Goal: Information Seeking & Learning: Learn about a topic

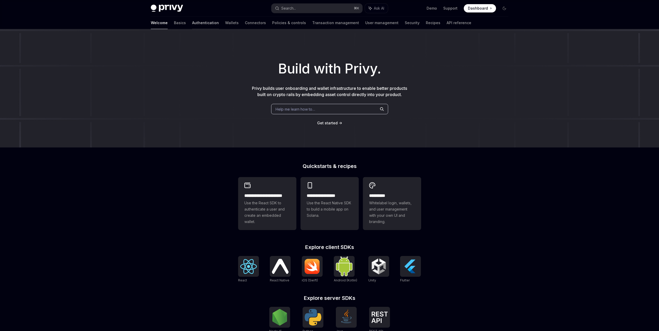
click at [192, 21] on link "Authentication" at bounding box center [205, 23] width 27 height 12
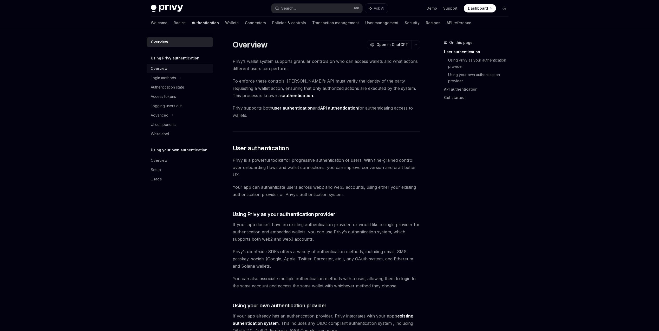
click at [167, 70] on div "Overview" at bounding box center [159, 69] width 17 height 6
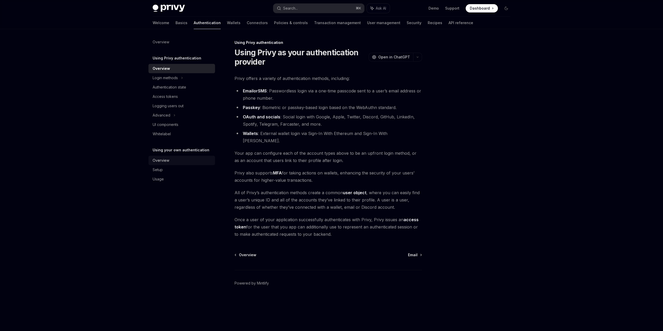
click at [164, 157] on link "Overview" at bounding box center [181, 160] width 67 height 9
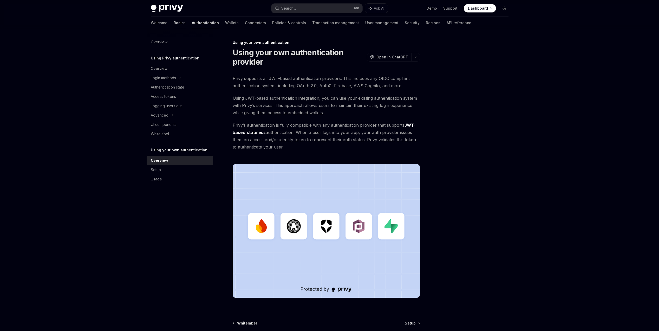
click at [174, 24] on link "Basics" at bounding box center [180, 23] width 12 height 12
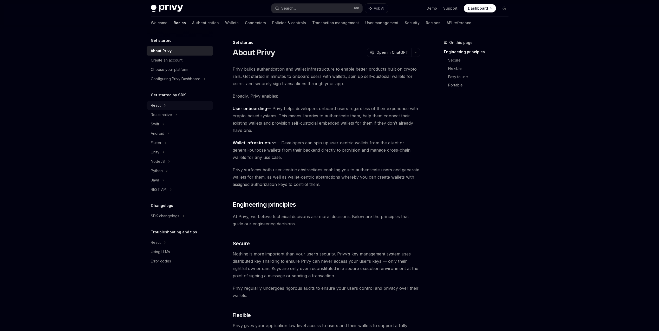
click at [160, 105] on div "React" at bounding box center [156, 105] width 10 height 6
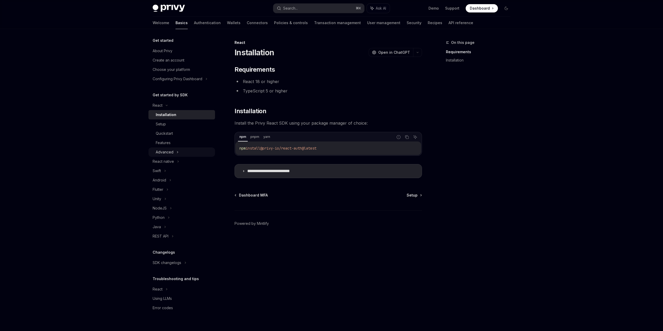
click at [174, 151] on div "Advanced" at bounding box center [181, 152] width 67 height 9
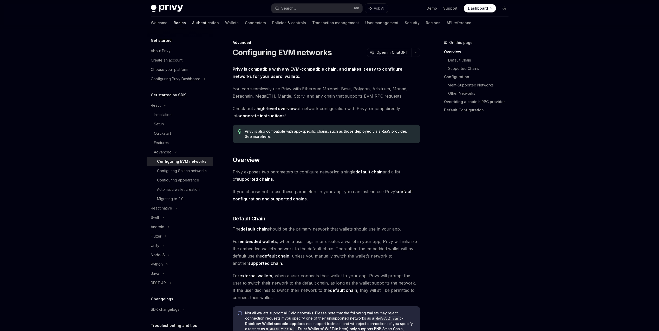
click at [192, 22] on link "Authentication" at bounding box center [205, 23] width 27 height 12
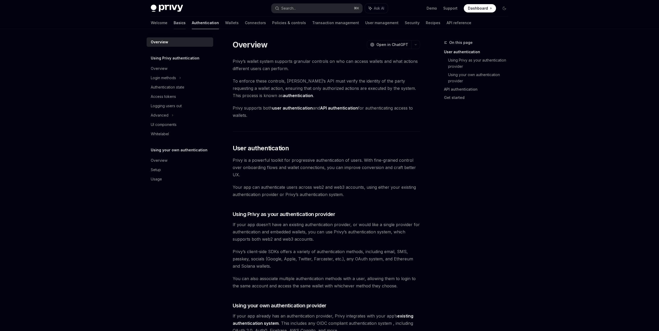
click at [174, 27] on link "Basics" at bounding box center [180, 23] width 12 height 12
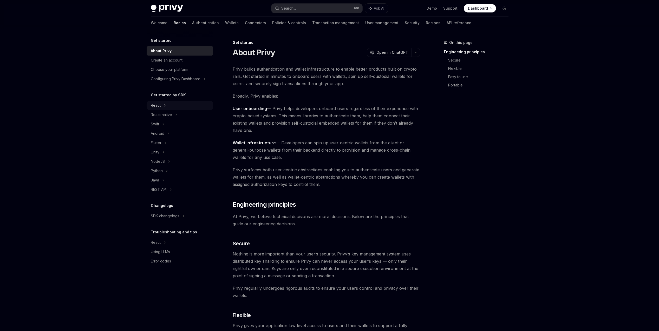
click at [165, 101] on div "Get started by SDK React React native Swift Android Flutter Unity NodeJS Python…" at bounding box center [180, 143] width 67 height 102
click at [167, 105] on div "React" at bounding box center [180, 105] width 67 height 9
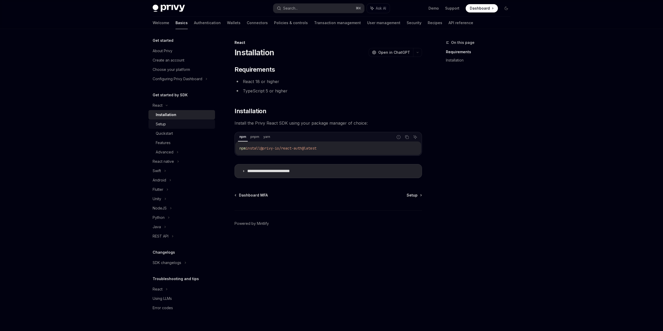
click at [171, 121] on link "Setup" at bounding box center [181, 124] width 67 height 9
type textarea "*"
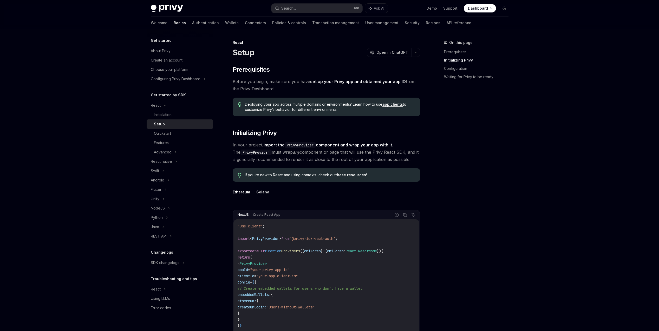
scroll to position [180, 0]
